Goal: Information Seeking & Learning: Learn about a topic

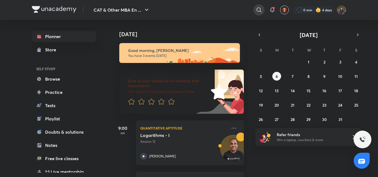
click at [257, 9] on icon at bounding box center [259, 10] width 7 height 7
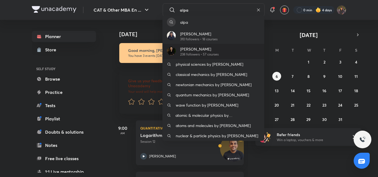
type input "alpa"
click at [202, 52] on p "238 followers • 57 courses" at bounding box center [199, 54] width 38 height 5
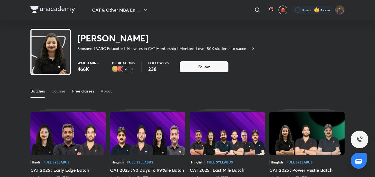
click at [94, 90] on div "Free classes" at bounding box center [83, 92] width 22 height 6
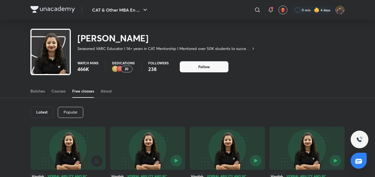
click at [71, 108] on div "Popular" at bounding box center [70, 112] width 25 height 11
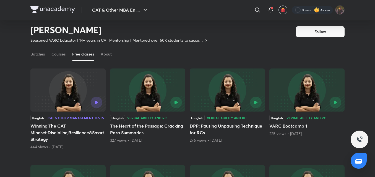
scroll to position [43, 0]
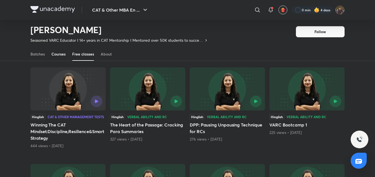
click at [63, 52] on div "Courses" at bounding box center [58, 54] width 14 height 6
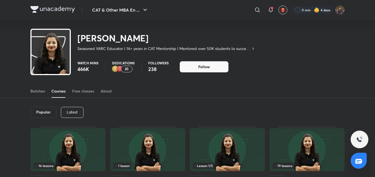
click at [67, 107] on div "Latest" at bounding box center [72, 112] width 23 height 11
click at [36, 92] on div "Batches" at bounding box center [37, 92] width 14 height 6
click at [257, 13] on icon at bounding box center [257, 10] width 7 height 7
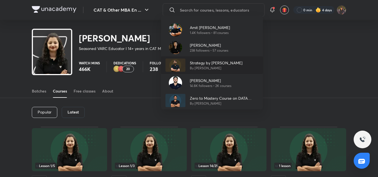
click at [193, 64] on p "Strategy by Ronak Shah" at bounding box center [216, 63] width 53 height 6
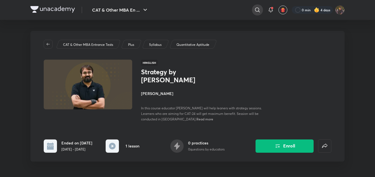
click at [256, 12] on icon at bounding box center [257, 10] width 7 height 7
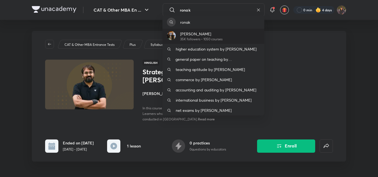
type input "ronak"
click at [239, 32] on div "Ronakkumar Shah 35K followers • 1050 courses" at bounding box center [213, 36] width 102 height 15
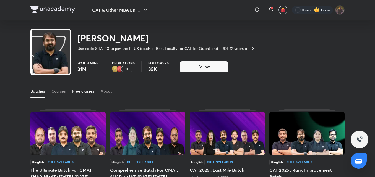
click at [81, 87] on link "Free classes" at bounding box center [83, 91] width 22 height 13
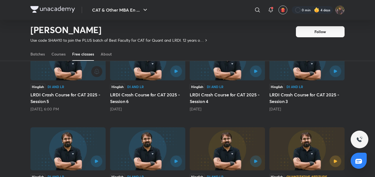
scroll to position [16, 0]
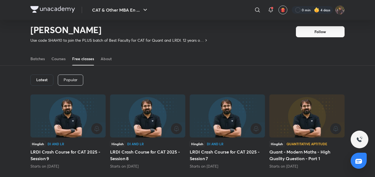
click at [45, 81] on h6 "Latest" at bounding box center [41, 80] width 11 height 4
click at [47, 79] on h6 "Latest" at bounding box center [41, 80] width 11 height 4
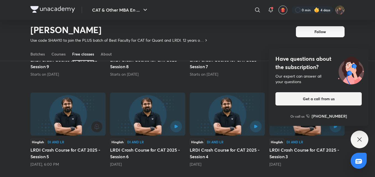
scroll to position [116, 0]
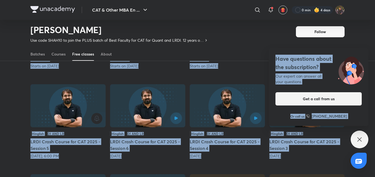
drag, startPoint x: 371, startPoint y: 48, endPoint x: 366, endPoint y: 66, distance: 19.1
click at [366, 66] on div "CAT & Other MBA En ... ​ 0 min 4 days Ronakkumar Shah Use code SHAH10 to join t…" at bounding box center [187, 179] width 375 height 591
drag, startPoint x: 8, startPoint y: 71, endPoint x: 34, endPoint y: 68, distance: 25.9
click at [8, 71] on div "Latest Popular Hinglish DI and LR LRDI Crash Course for CAT 2025 - Session 9 St…" at bounding box center [187, 127] width 375 height 325
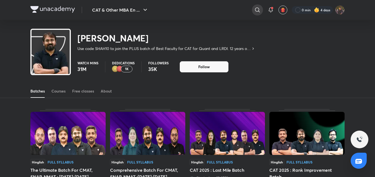
click at [257, 13] on div at bounding box center [257, 9] width 11 height 11
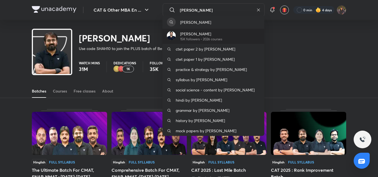
type input "Ravi kumar"
click at [172, 31] on div "Ravi Kumar 15K followers • 2026 courses" at bounding box center [213, 36] width 102 height 15
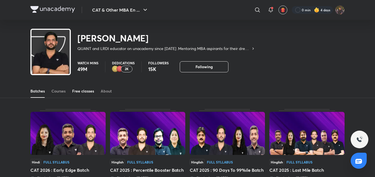
click at [86, 93] on div "Free classes" at bounding box center [83, 92] width 22 height 6
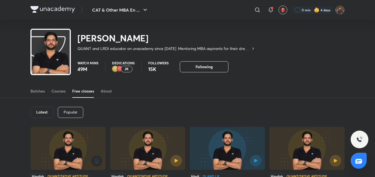
click at [45, 111] on h6 "Latest" at bounding box center [41, 112] width 11 height 4
click at [45, 110] on h6 "Latest" at bounding box center [41, 112] width 11 height 4
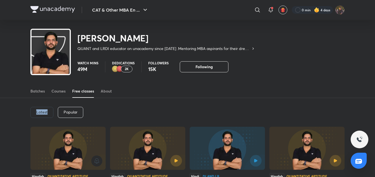
click at [31, 114] on div "Latest" at bounding box center [41, 112] width 23 height 11
click at [80, 115] on div "Popular" at bounding box center [70, 112] width 25 height 11
click at [44, 111] on p "Latest" at bounding box center [41, 112] width 11 height 4
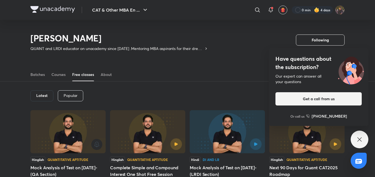
scroll to position [161, 0]
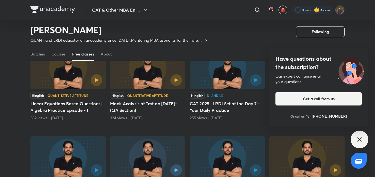
click at [353, 135] on div "Have questions about the subscription? Our expert can answer all your questions…" at bounding box center [360, 140] width 18 height 18
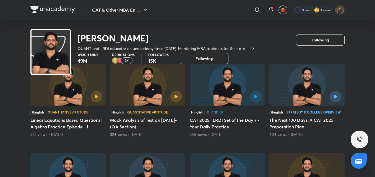
scroll to position [0, 0]
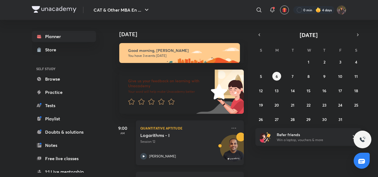
click at [184, 138] on h5 "Logarithms - I" at bounding box center [174, 136] width 69 height 6
click at [178, 146] on div "Logarithms - I Session 12 [PERSON_NAME]" at bounding box center [183, 146] width 87 height 27
click at [305, 9] on div at bounding box center [314, 10] width 41 height 8
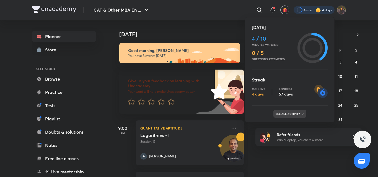
click at [291, 115] on p "See all activity" at bounding box center [289, 113] width 26 height 3
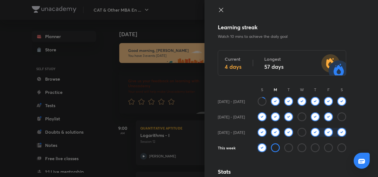
click at [220, 11] on icon at bounding box center [221, 10] width 7 height 7
